Goal: Task Accomplishment & Management: Manage account settings

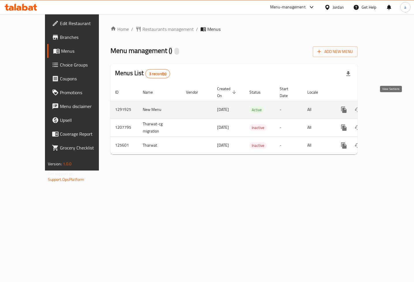
click at [389, 106] on icon "enhanced table" at bounding box center [385, 109] width 7 height 7
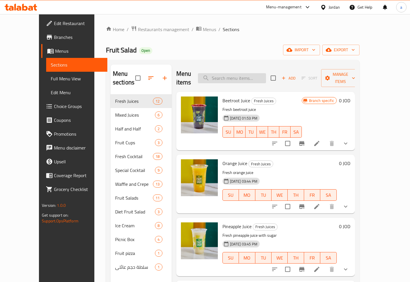
click at [240, 76] on input "search" at bounding box center [232, 78] width 68 height 10
paste input "عصير التفاح"
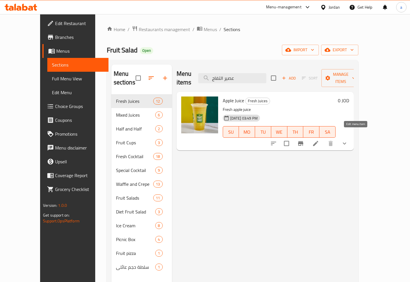
type input "عصير التفاح"
click at [318, 141] on icon at bounding box center [315, 143] width 5 height 5
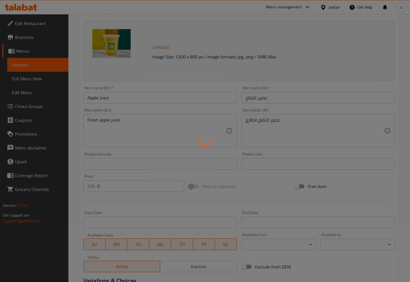
scroll to position [163, 0]
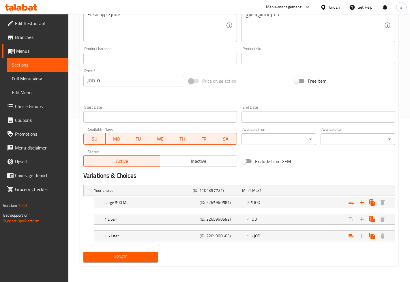
click at [114, 255] on span "Update" at bounding box center [120, 257] width 65 height 7
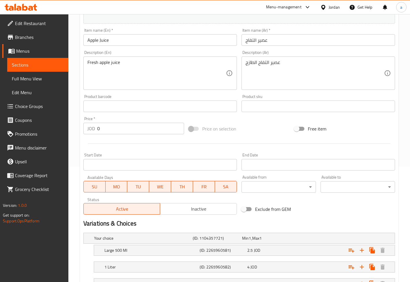
scroll to position [180, 0]
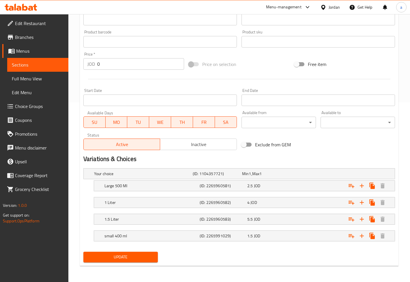
click at [99, 82] on div at bounding box center [239, 79] width 316 height 14
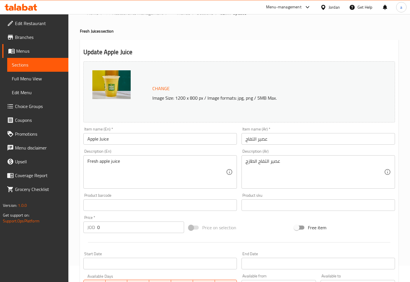
scroll to position [7, 0]
